Goal: Task Accomplishment & Management: Manage account settings

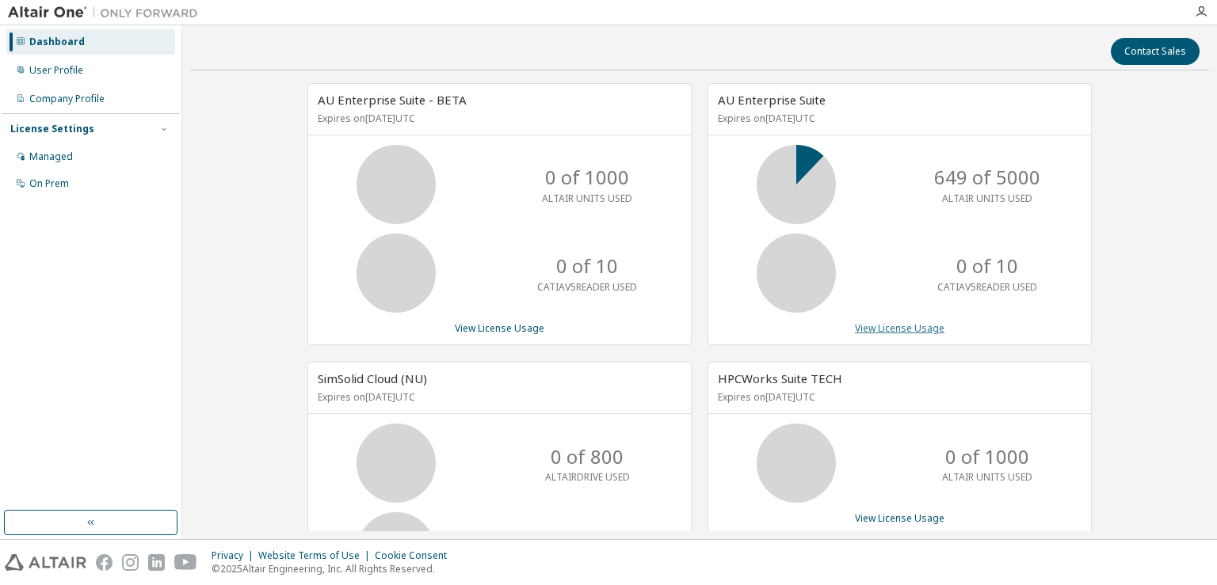
click at [891, 324] on link "View License Usage" at bounding box center [900, 328] width 90 height 13
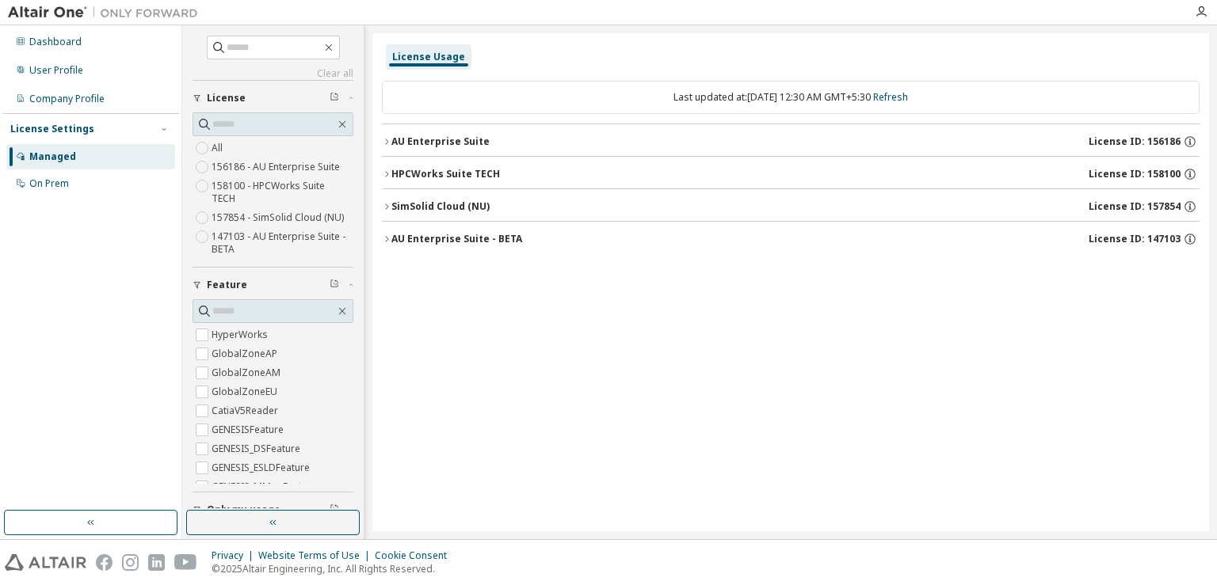
click at [388, 142] on icon "button" at bounding box center [387, 142] width 10 height 10
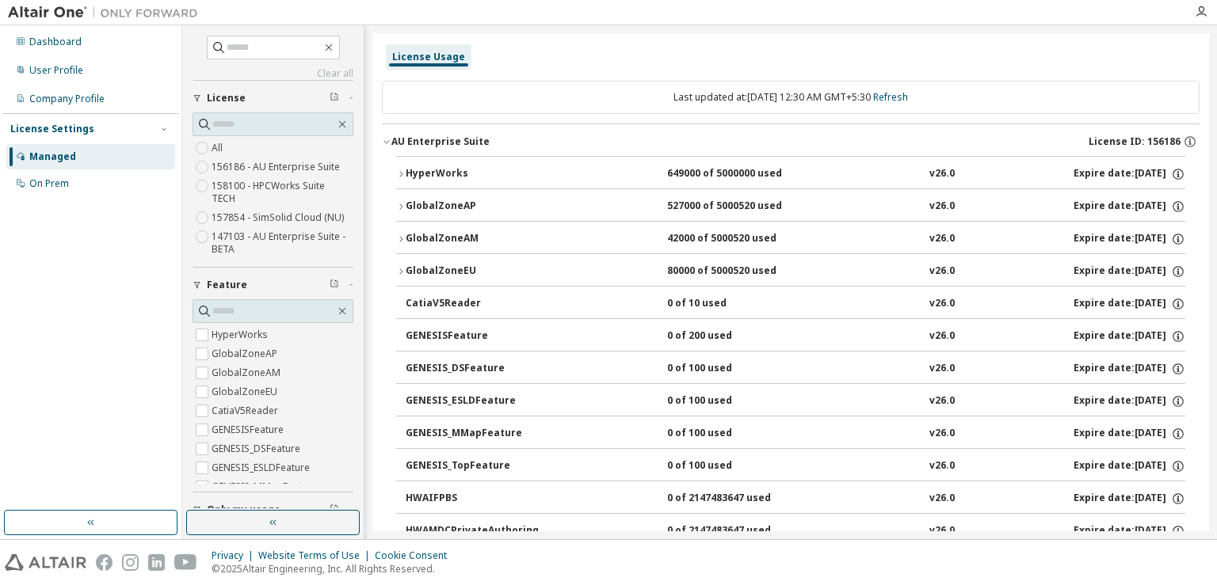
click at [388, 142] on icon "button" at bounding box center [387, 142] width 10 height 10
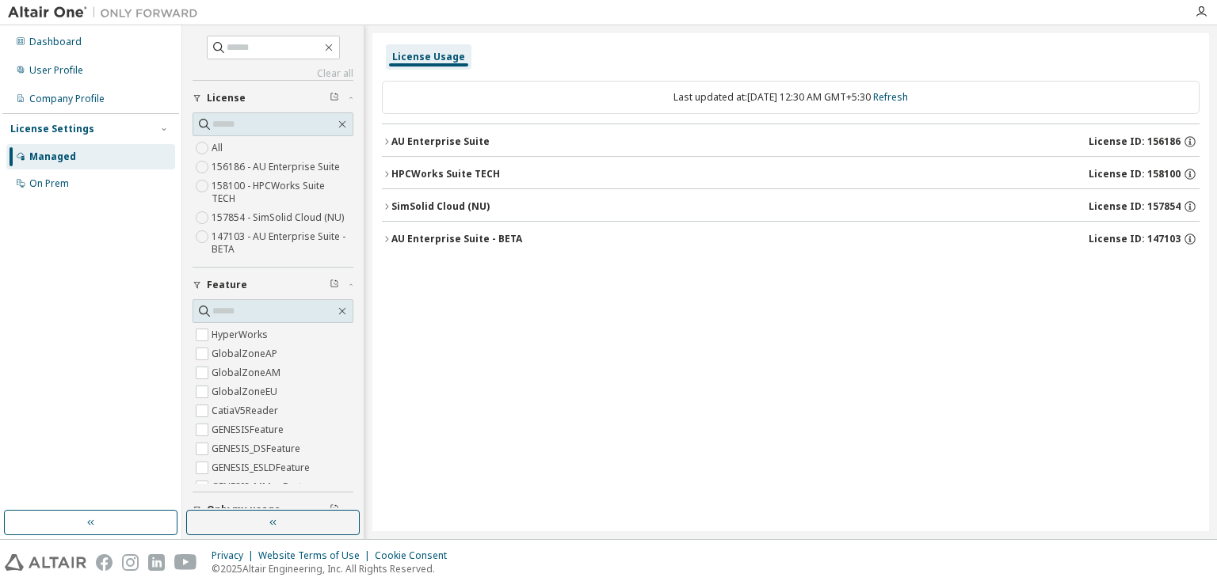
click at [387, 165] on button "HPCWorks Suite TECH License ID: 158100" at bounding box center [791, 174] width 818 height 35
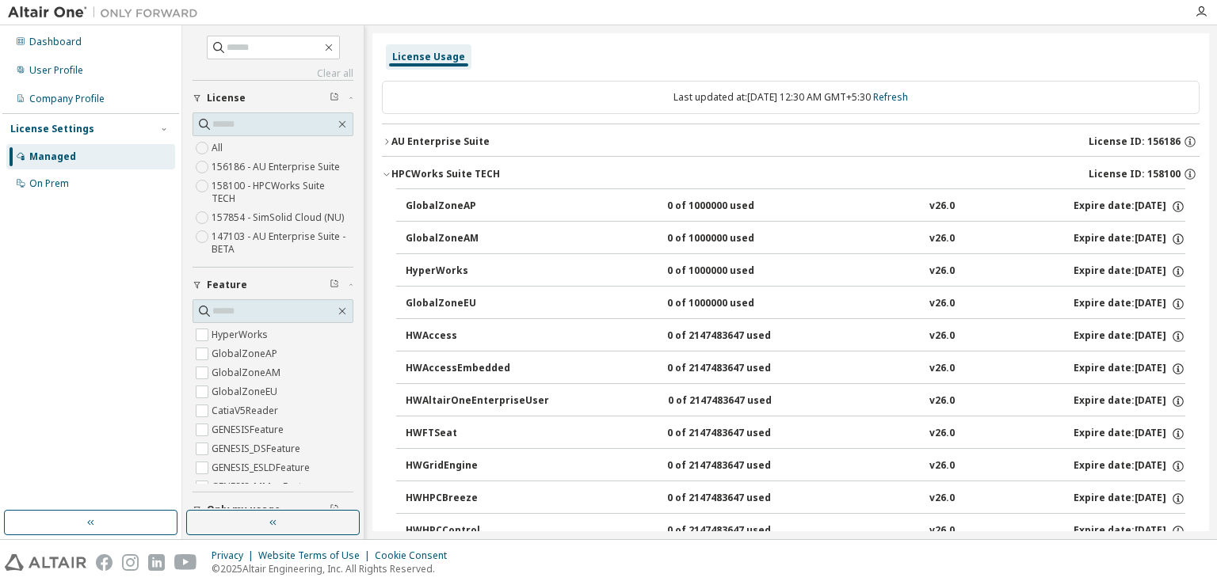
click at [387, 165] on button "HPCWorks Suite TECH License ID: 158100" at bounding box center [791, 174] width 818 height 35
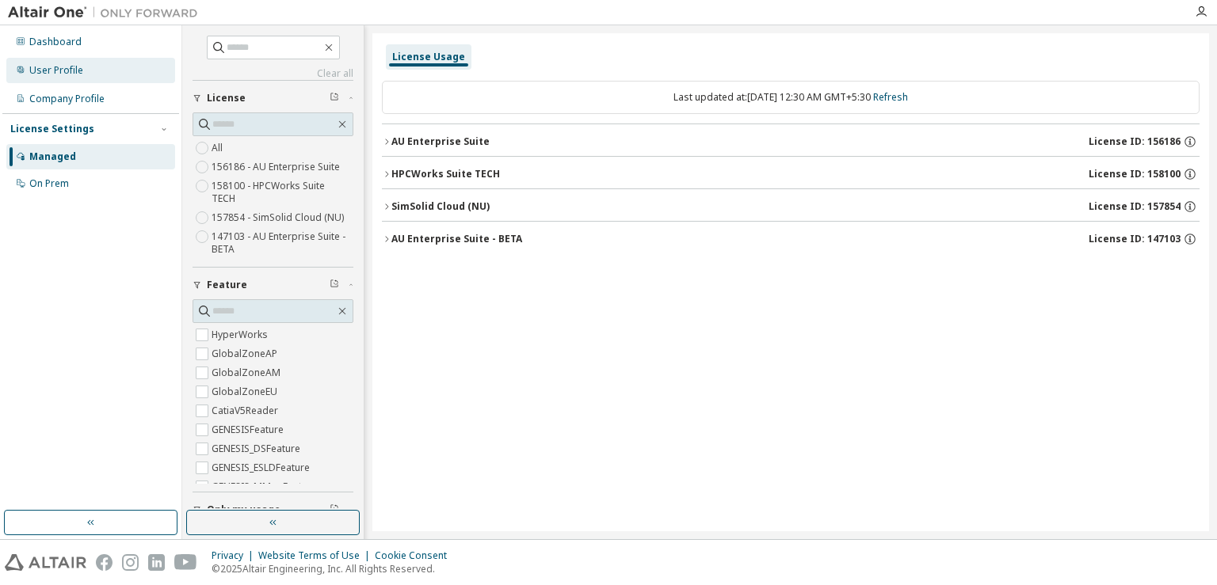
click at [72, 64] on div "User Profile" at bounding box center [56, 70] width 54 height 13
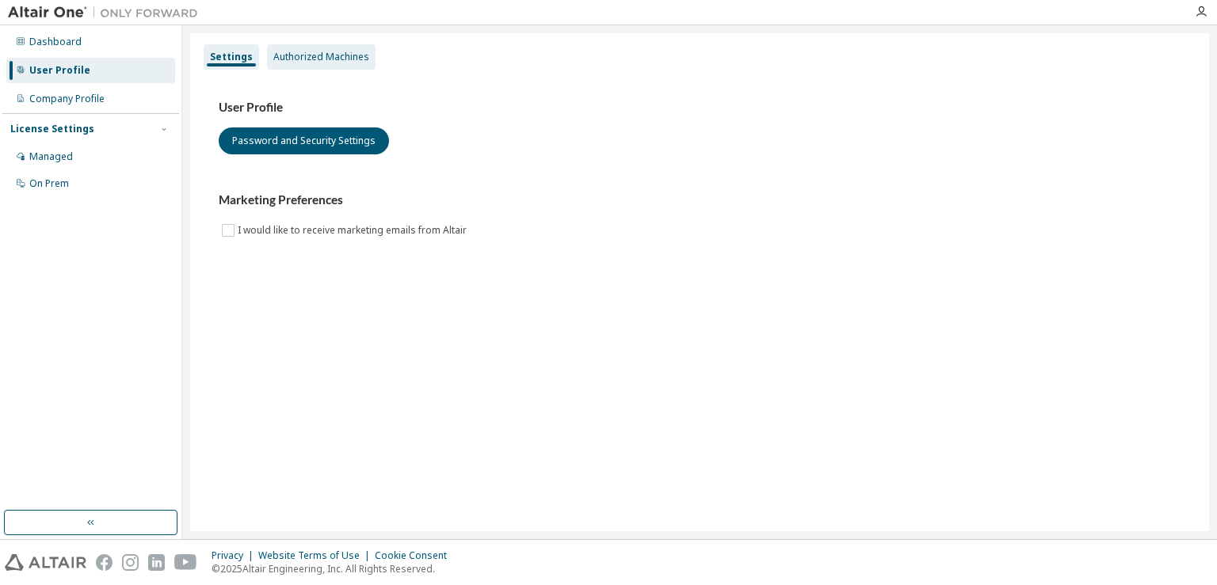
click at [303, 56] on div "Authorized Machines" at bounding box center [321, 57] width 96 height 13
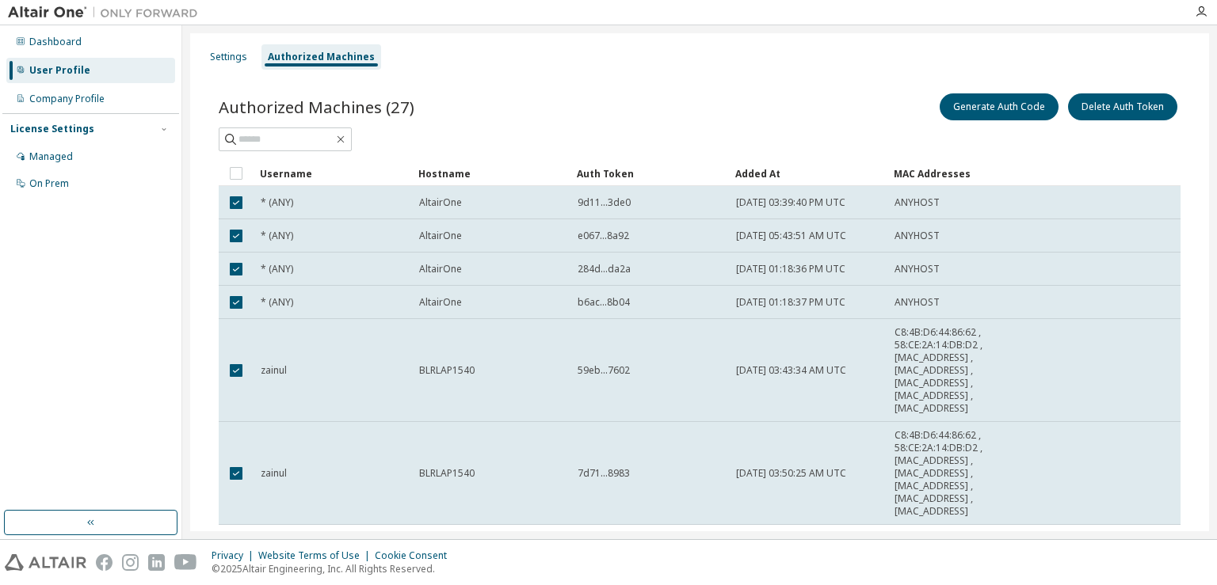
scroll to position [208, 0]
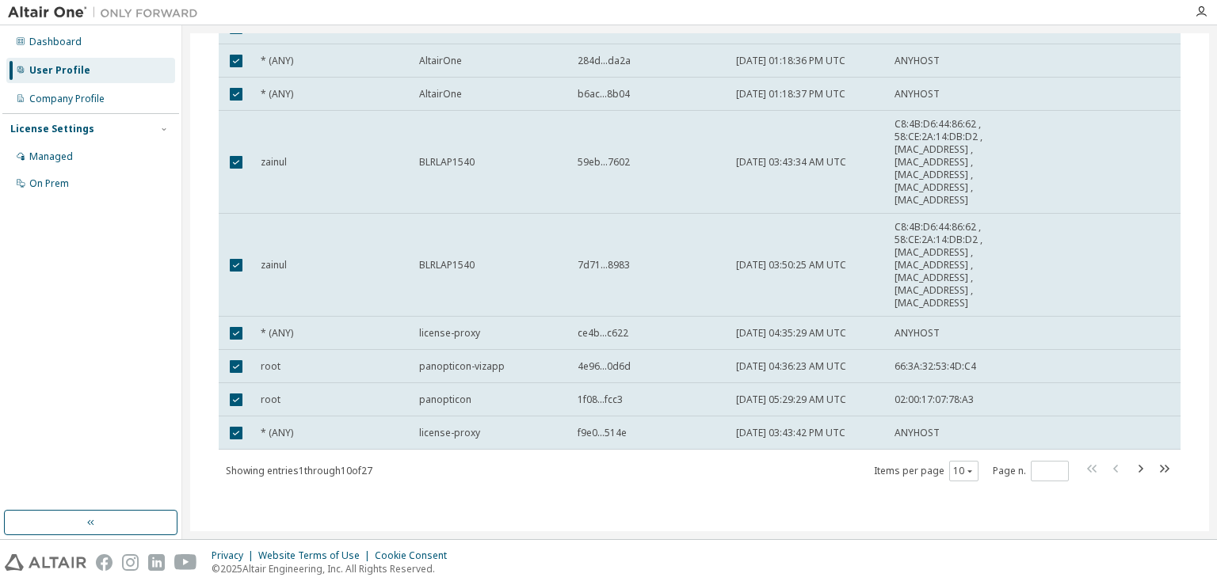
drag, startPoint x: 1210, startPoint y: 366, endPoint x: 1207, endPoint y: 203, distance: 163.2
click at [1207, 203] on div "Settings Authorized Machines Authorized Machines (27) Generate Auth Code Delete…" at bounding box center [699, 282] width 1035 height 514
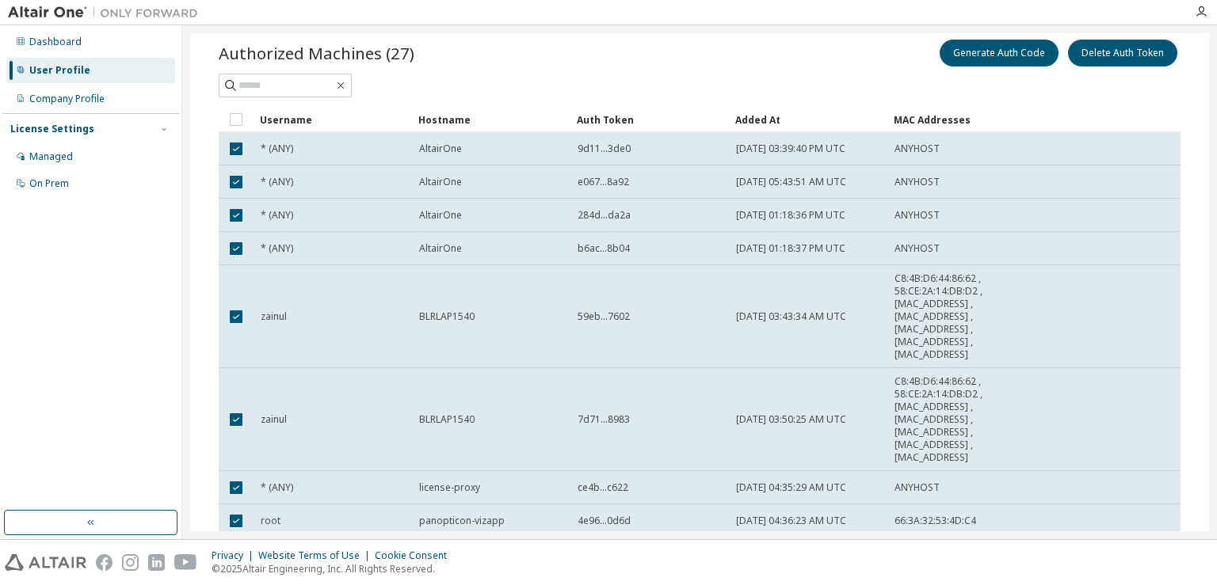
scroll to position [0, 0]
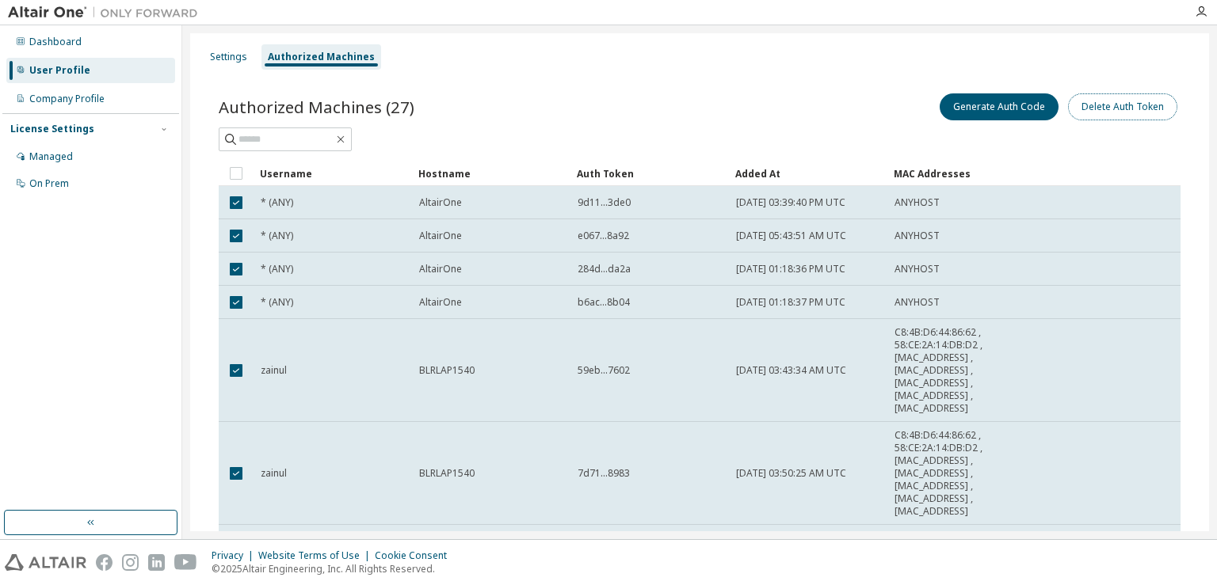
click at [1081, 110] on button "Delete Auth Token" at bounding box center [1122, 106] width 109 height 27
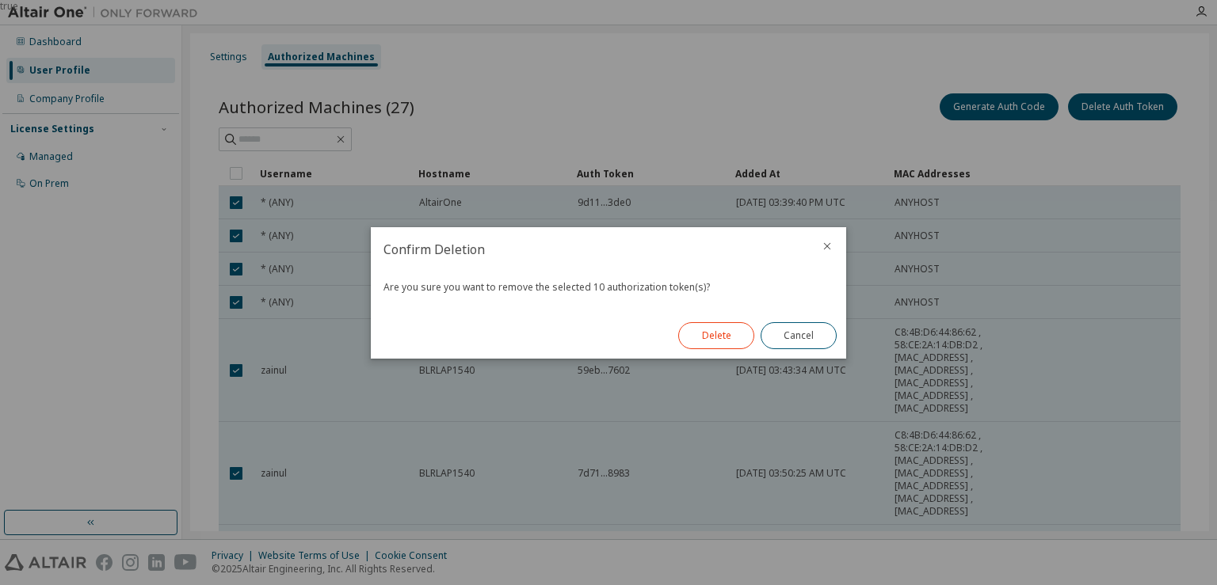
click at [736, 338] on button "Delete" at bounding box center [716, 335] width 76 height 27
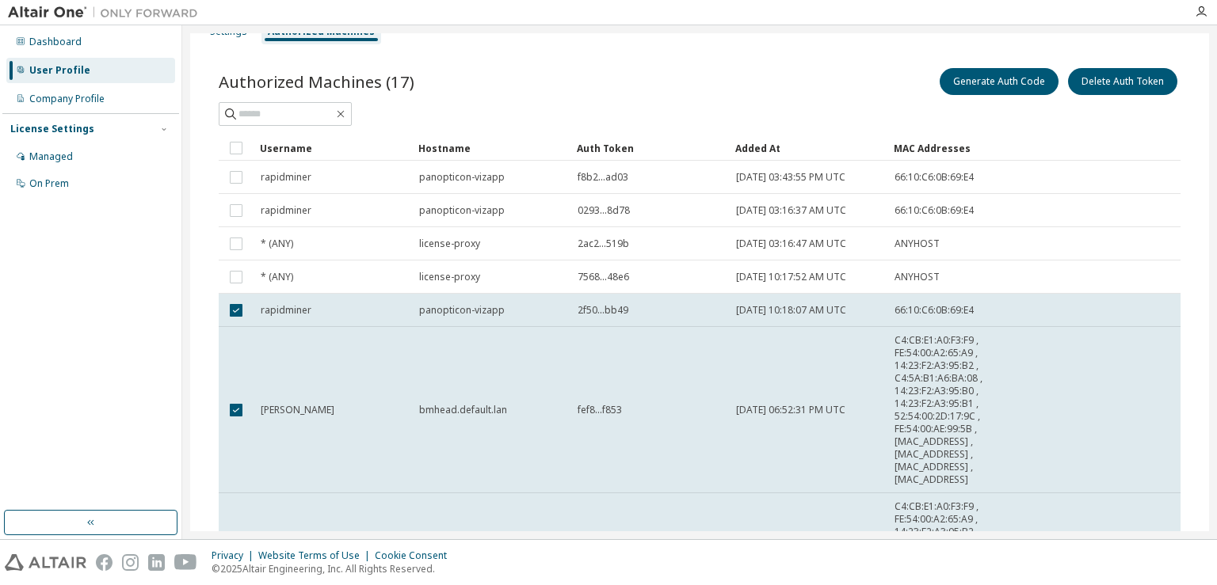
scroll to position [21, 0]
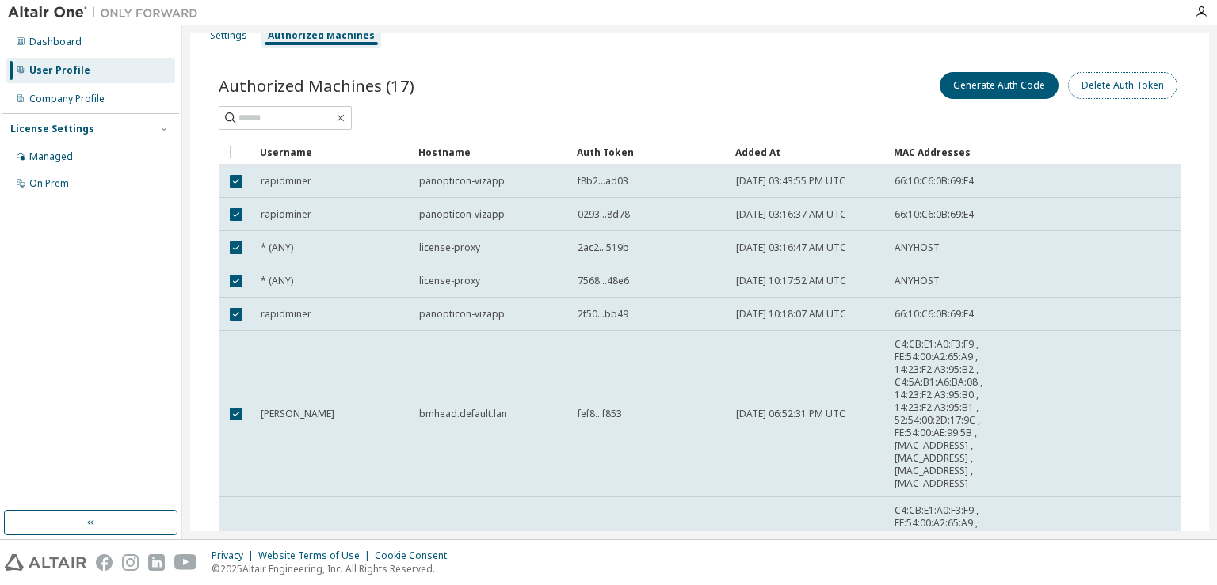
click at [1090, 93] on button "Delete Auth Token" at bounding box center [1122, 85] width 109 height 27
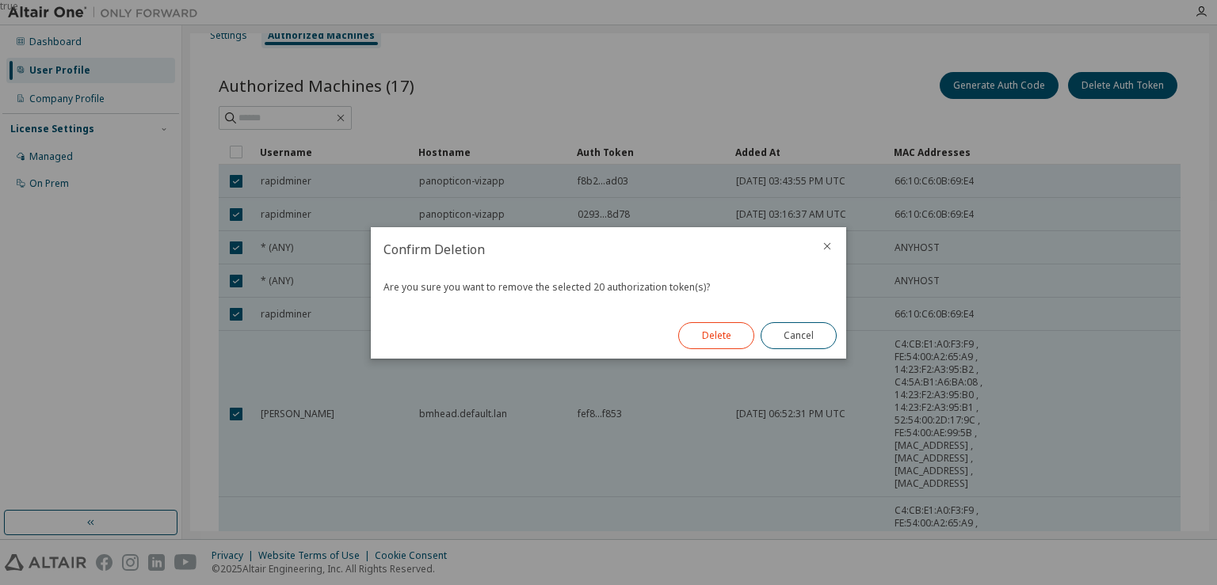
click at [735, 333] on button "Delete" at bounding box center [716, 335] width 76 height 27
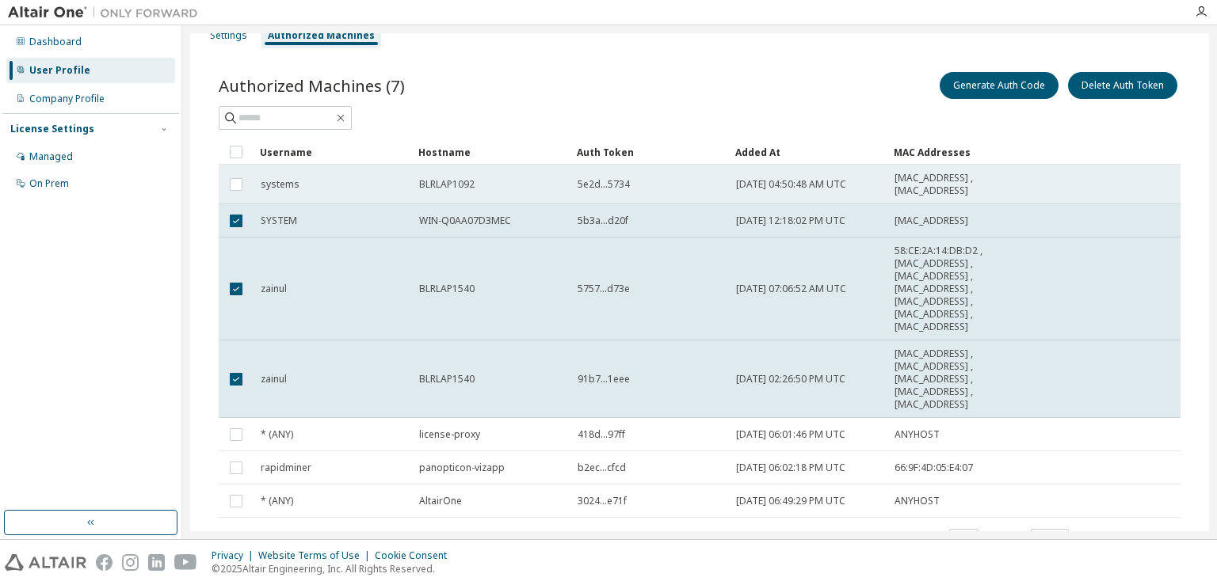
click at [235, 183] on td at bounding box center [236, 185] width 35 height 40
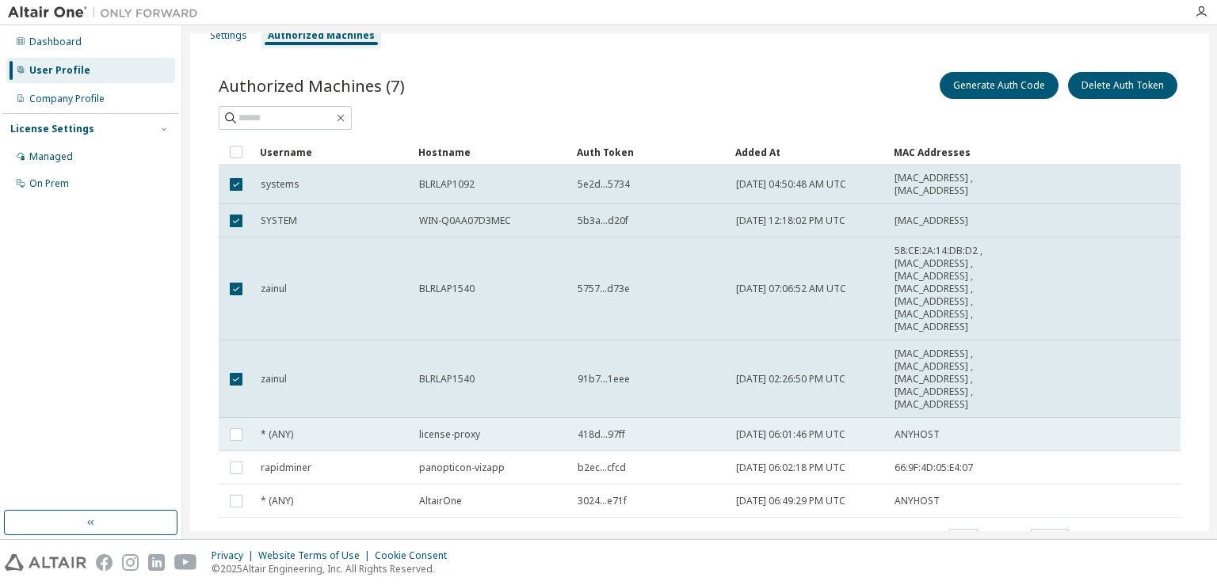
click at [237, 436] on tbody "systems BLRLAP1092 5e2d...5734 2024-09-25 04:50:48 AM UTC D4:3B:04:67:CB:77 , C…" at bounding box center [700, 341] width 962 height 353
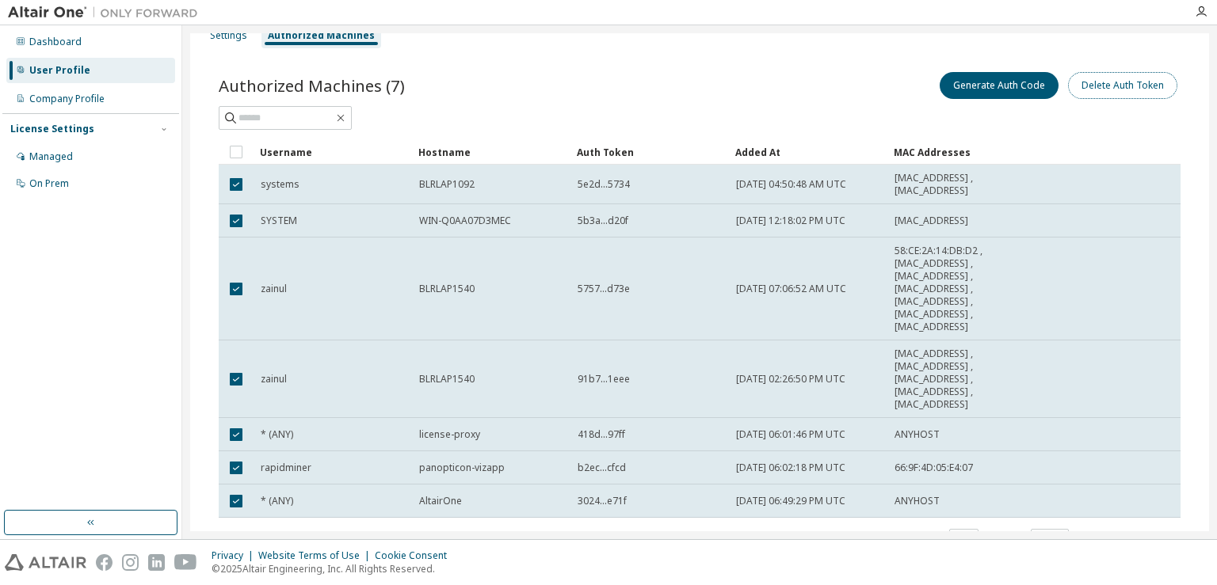
click at [1127, 87] on button "Delete Auth Token" at bounding box center [1122, 85] width 109 height 27
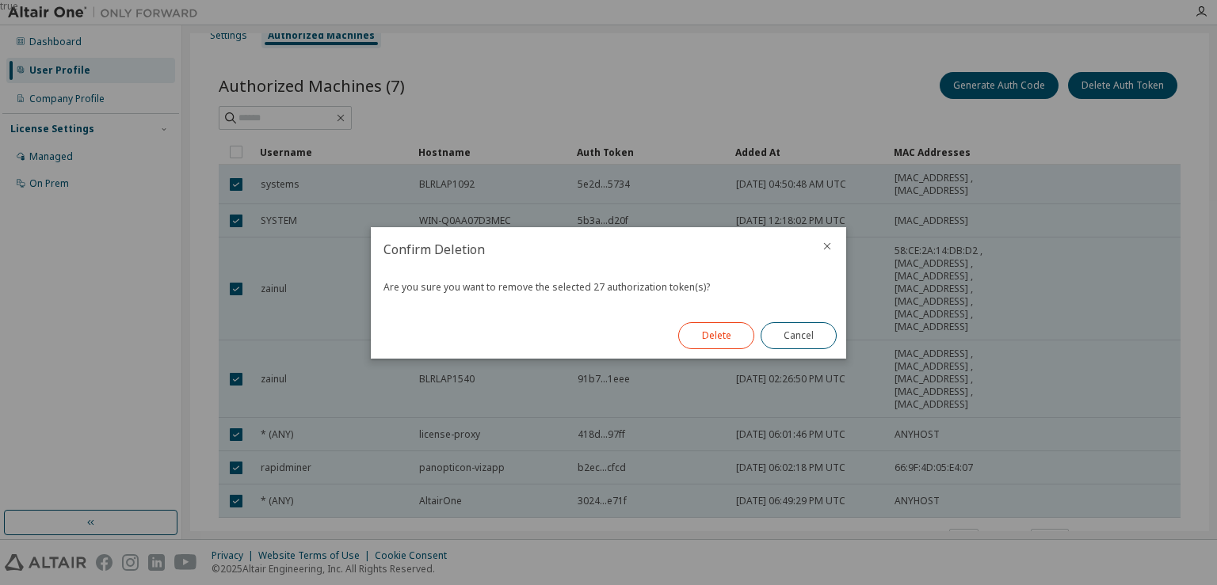
click at [735, 334] on button "Delete" at bounding box center [716, 335] width 76 height 27
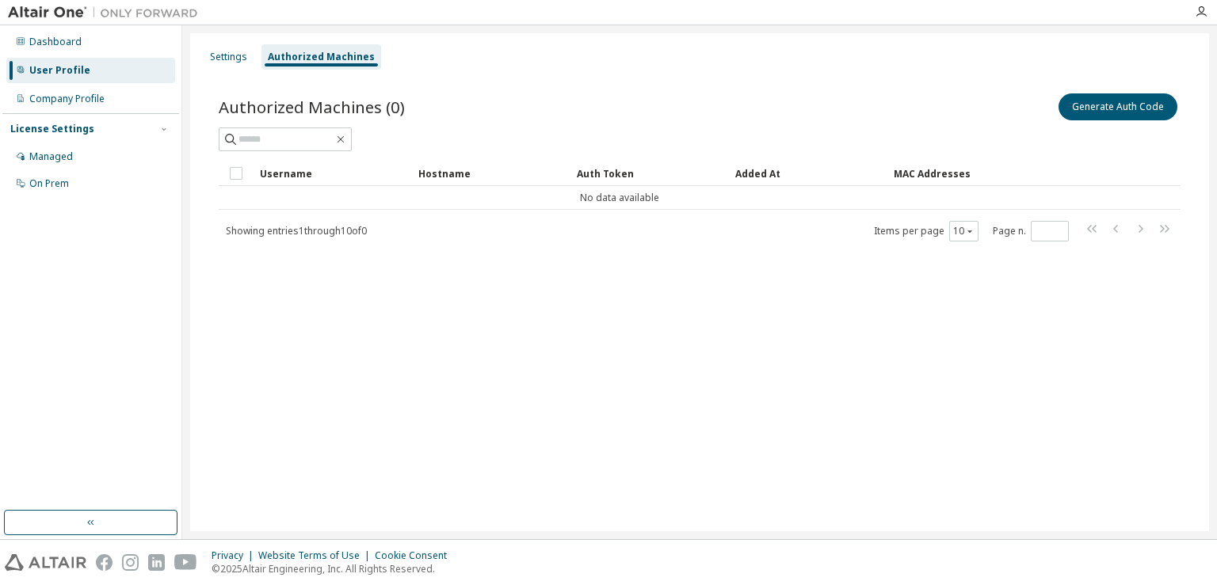
scroll to position [0, 0]
click at [1132, 101] on button "Generate Auth Code" at bounding box center [1117, 106] width 119 height 27
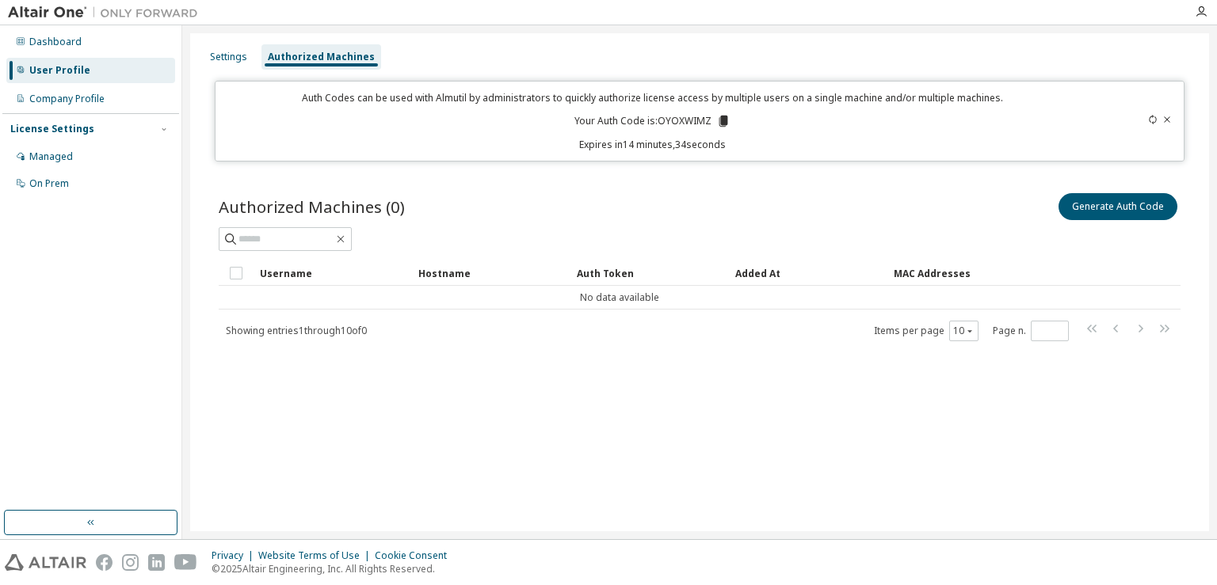
click at [726, 122] on icon at bounding box center [723, 121] width 9 height 11
